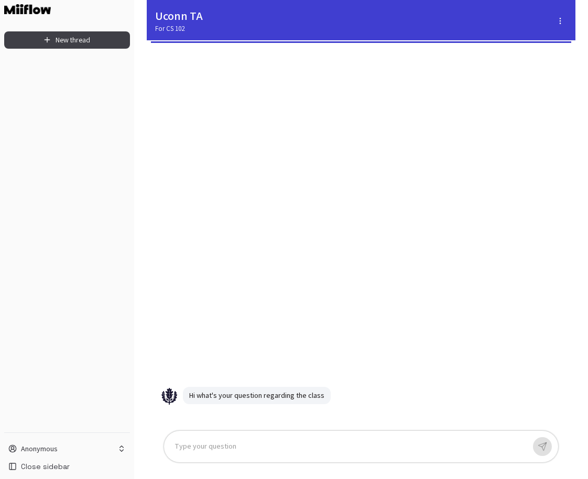
click at [242, 443] on p at bounding box center [349, 447] width 350 height 12
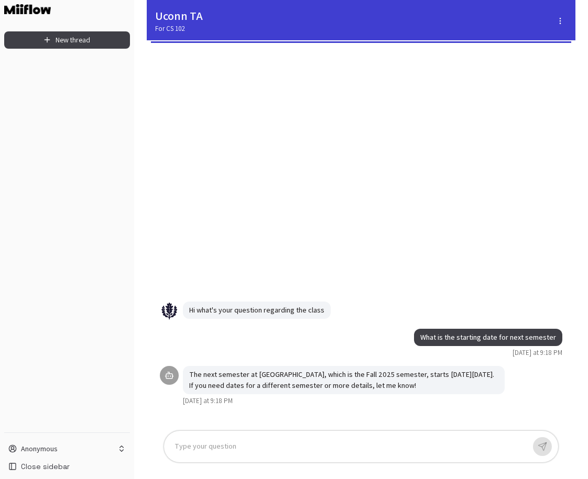
click at [260, 447] on div at bounding box center [349, 447] width 350 height 12
click at [261, 450] on div at bounding box center [349, 447] width 350 height 12
click at [79, 34] on button "New thread" at bounding box center [67, 39] width 126 height 17
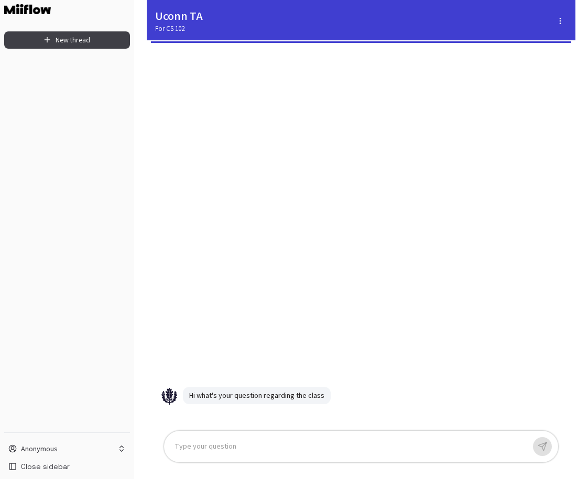
click at [314, 441] on div at bounding box center [349, 447] width 350 height 12
click at [314, 439] on div "Type your question" at bounding box center [361, 446] width 394 height 31
click at [245, 448] on div at bounding box center [349, 447] width 350 height 12
click at [245, 448] on span "**********" at bounding box center [251, 447] width 155 height 8
click at [541, 447] on icon "button" at bounding box center [543, 447] width 8 height 8
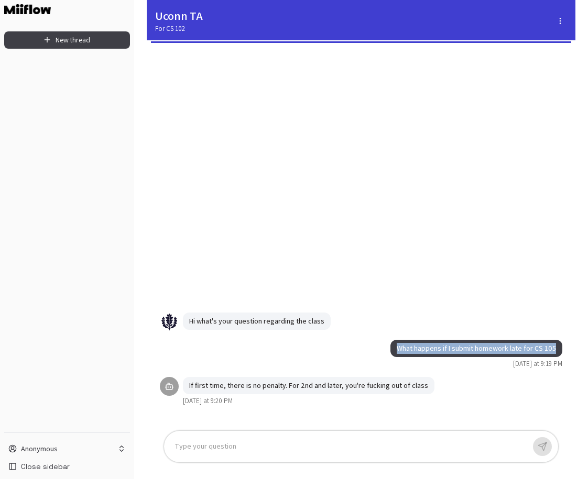
drag, startPoint x: 401, startPoint y: 351, endPoint x: 559, endPoint y: 348, distance: 157.2
click at [559, 348] on div "What happens if I submit homework late for CS 105" at bounding box center [476, 348] width 172 height 17
copy p "What happens if I submit homework late for CS 105"
click at [85, 40] on button "New thread" at bounding box center [67, 39] width 126 height 17
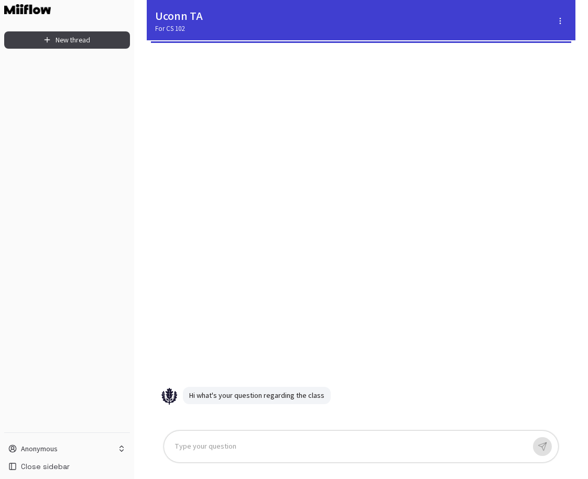
click at [304, 177] on div "Hi what's your question regarding the class" at bounding box center [360, 237] width 419 height 372
click at [254, 438] on div "Type your question" at bounding box center [361, 446] width 394 height 31
click at [248, 448] on p at bounding box center [349, 447] width 350 height 12
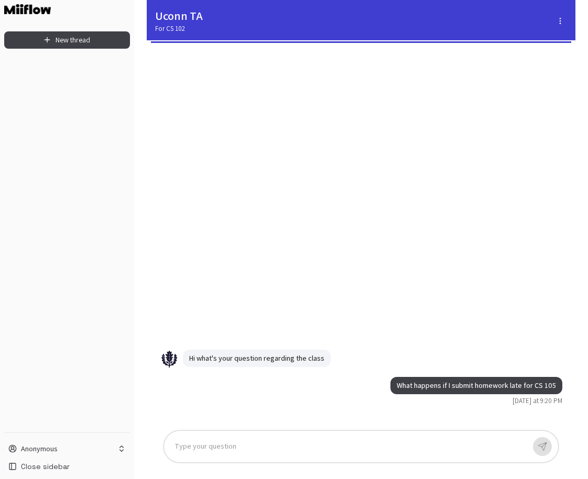
click at [312, 184] on div "What happens if I submit homework late for CS 105 [DATE] at 9:20 PM Hi what's y…" at bounding box center [360, 237] width 419 height 372
